Goal: Task Accomplishment & Management: Manage account settings

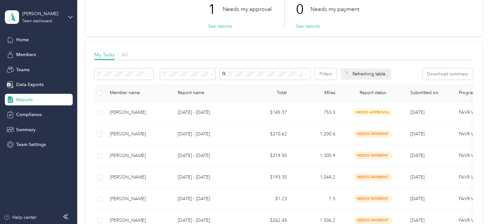
scroll to position [109, 0]
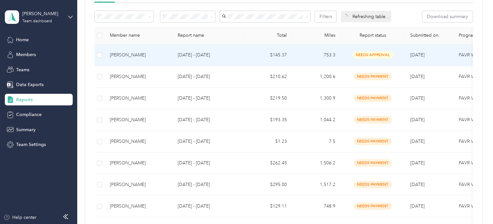
click at [184, 58] on p "[DATE] - [DATE]" at bounding box center [208, 55] width 61 height 7
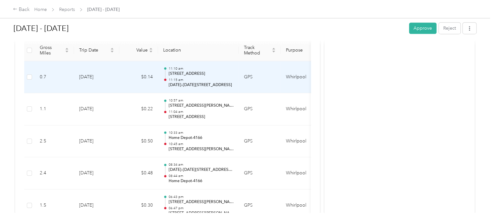
scroll to position [129, 0]
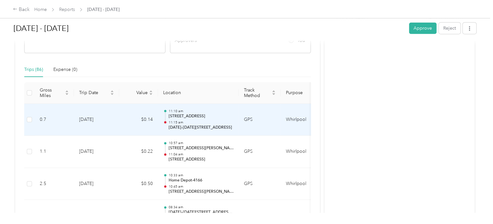
click at [281, 119] on td "Whirlpool" at bounding box center [304, 120] width 48 height 32
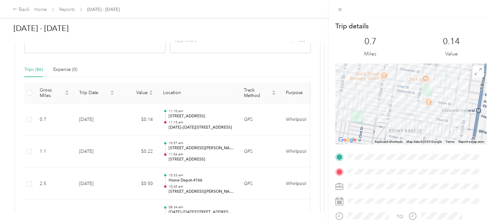
click at [361, 92] on div at bounding box center [410, 104] width 151 height 81
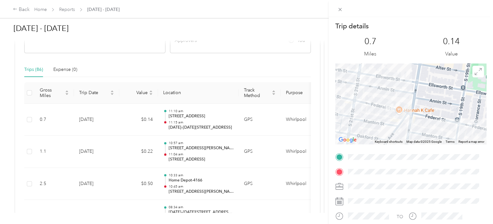
click at [431, 155] on div "Trip details This trip cannot be edited because it is either under review, appr…" at bounding box center [410, 166] width 151 height 288
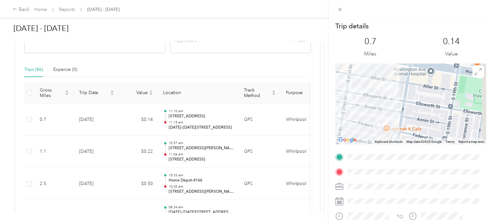
drag, startPoint x: 418, startPoint y: 100, endPoint x: 333, endPoint y: 121, distance: 87.7
click at [333, 120] on form "Trip details This trip cannot be edited because it is either under review, appr…" at bounding box center [410, 166] width 164 height 288
